Goal: Task Accomplishment & Management: Use online tool/utility

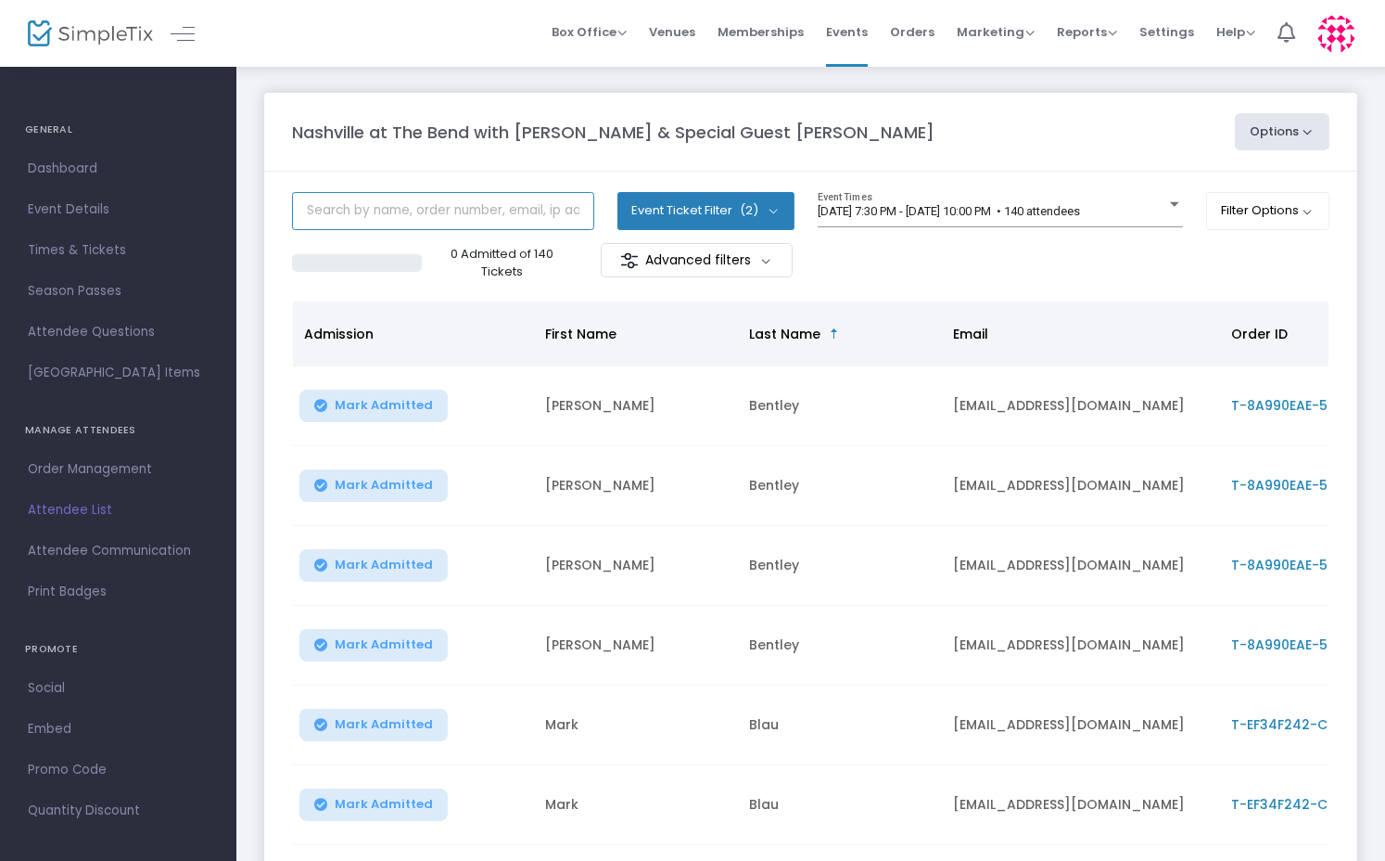
click at [463, 215] on input "text" at bounding box center [443, 211] width 302 height 38
type input "Ray"
